Goal: Task Accomplishment & Management: Complete application form

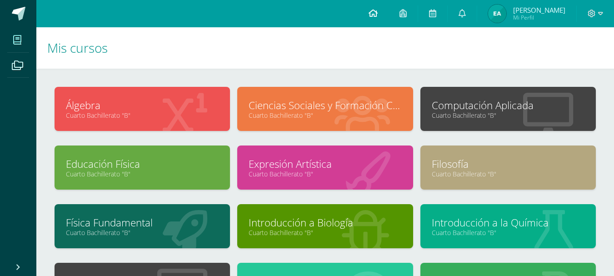
click at [372, 13] on icon at bounding box center [372, 13] width 9 height 8
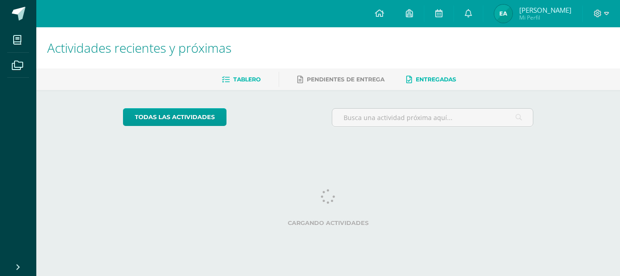
click at [429, 81] on span "Entregadas" at bounding box center [436, 79] width 40 height 7
click at [355, 77] on span "Pendientes de entrega" at bounding box center [346, 79] width 78 height 7
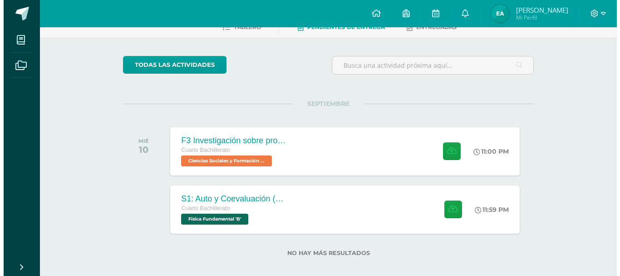
scroll to position [62, 0]
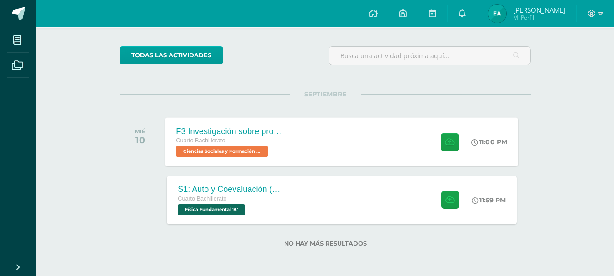
click at [324, 153] on div "F3 Investigación sobre problemas de salud mental como fenómeno social Cuarto Ba…" at bounding box center [341, 141] width 353 height 49
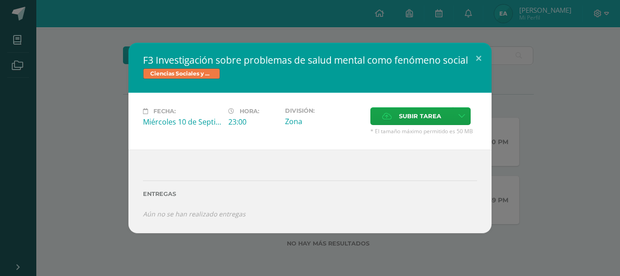
click at [85, 132] on div "F3 Investigación sobre problemas de salud mental como fenómeno social Ciencias …" at bounding box center [310, 138] width 613 height 190
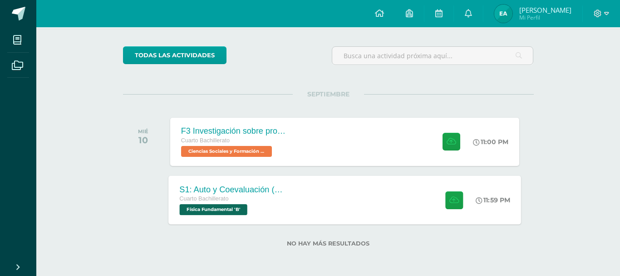
click at [280, 203] on div "Cuarto Bachillerato" at bounding box center [234, 199] width 110 height 10
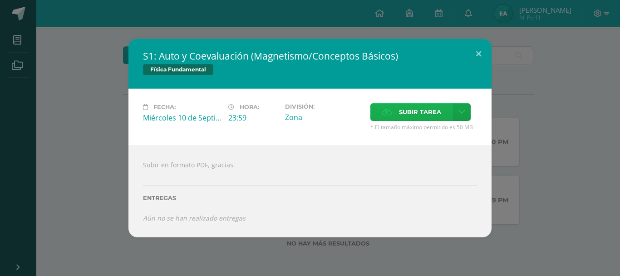
click at [421, 112] on span "Subir tarea" at bounding box center [420, 112] width 42 height 17
click at [0, 0] on input "Subir tarea" at bounding box center [0, 0] width 0 height 0
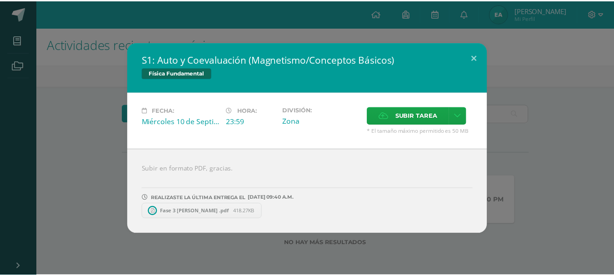
scroll to position [4, 0]
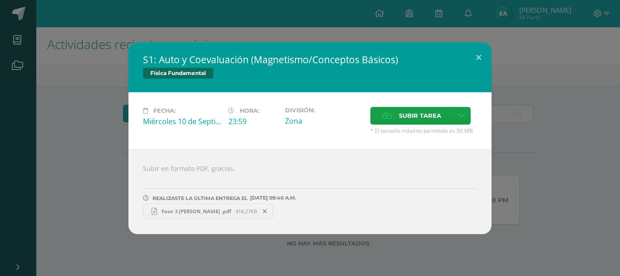
click at [557, 100] on div "S1: Auto y Coevaluación (Magnetismo/Conceptos Básicos) Física Fundamental Fecha…" at bounding box center [310, 138] width 613 height 192
